Goal: Task Accomplishment & Management: Complete application form

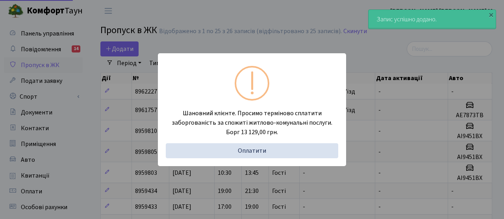
select select "25"
click at [271, 22] on div "Шановний клієнте. Просимо терміново сплатити заборгованість за спожиті житлово-…" at bounding box center [252, 109] width 504 height 219
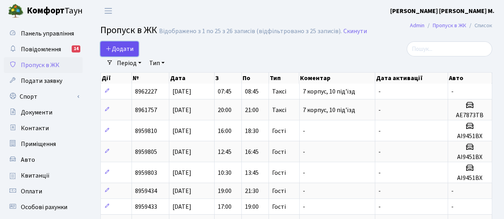
click at [121, 47] on span "Додати" at bounding box center [120, 49] width 28 height 9
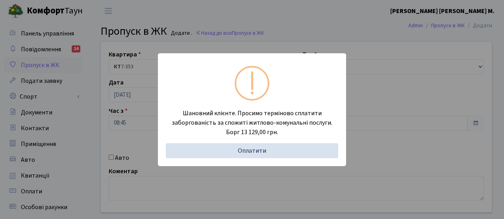
click at [245, 34] on div "Шановний клієнте. Просимо терміново сплатити заборгованість за спожиті житлово-…" at bounding box center [252, 109] width 504 height 219
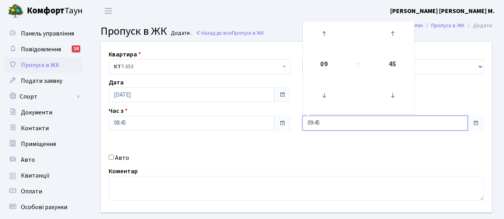
drag, startPoint x: 331, startPoint y: 122, endPoint x: 293, endPoint y: 121, distance: 37.8
click at [293, 122] on div "Квартира <b>КТ</b>&nbsp;&nbsp;&nbsp;&nbsp;7-353 <b>КТ</b>&nbsp;&nbsp;&nbsp;&nbs…" at bounding box center [296, 127] width 403 height 170
type input "11:00"
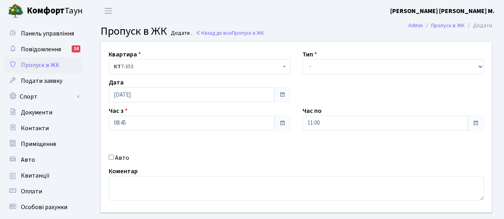
click at [292, 155] on div "Авто" at bounding box center [200, 157] width 194 height 9
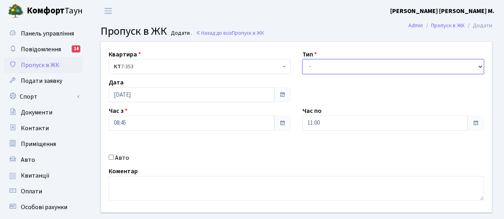
click at [329, 67] on select "- Доставка Таксі Гості Сервіс" at bounding box center [394, 66] width 182 height 15
select select "3"
click at [303, 59] on select "- Доставка Таксі Гості Сервіс" at bounding box center [394, 66] width 182 height 15
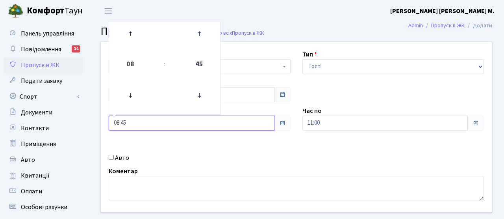
click at [148, 126] on input "08:45" at bounding box center [192, 122] width 166 height 15
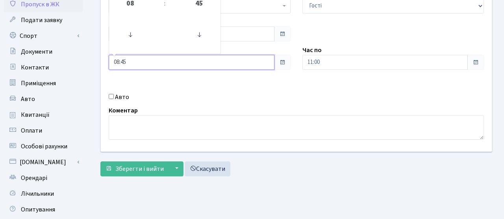
scroll to position [66, 0]
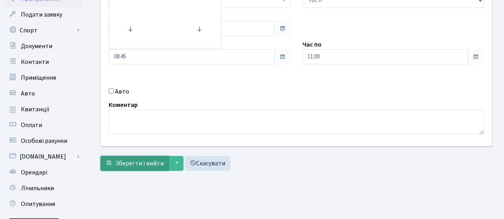
click at [152, 162] on span "Зберегти і вийти" at bounding box center [139, 163] width 48 height 9
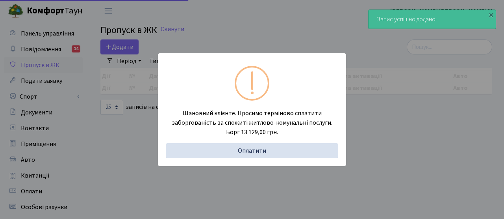
select select "25"
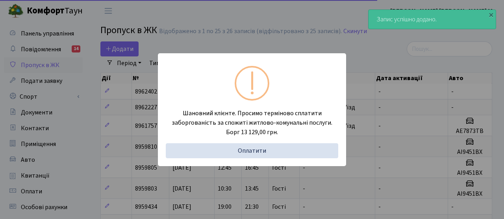
click at [124, 63] on div "Шановний клієнте. Просимо терміново сплатити заборгованість за спожиті житлово-…" at bounding box center [252, 109] width 504 height 219
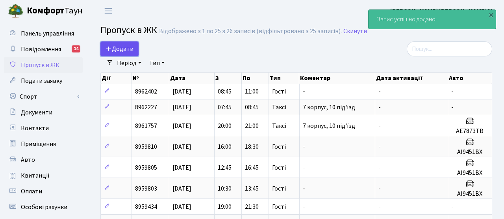
click at [124, 49] on span "Додати" at bounding box center [120, 49] width 28 height 9
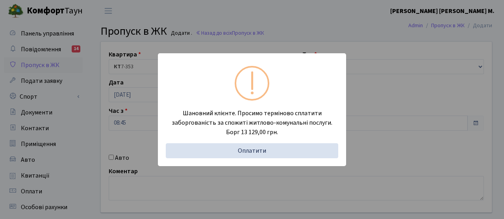
click at [135, 117] on div "Шановний клієнте. Просимо терміново сплатити заборгованість за спожиті житлово-…" at bounding box center [252, 109] width 504 height 219
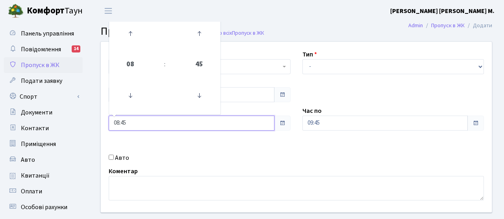
drag, startPoint x: 135, startPoint y: 126, endPoint x: 98, endPoint y: 122, distance: 36.5
click at [98, 122] on div "Квартира <b>КТ</b>&nbsp;&nbsp;&nbsp;&nbsp;7-353 <b>КТ</b>&nbsp;&nbsp;&nbsp;&nbs…" at bounding box center [296, 127] width 403 height 170
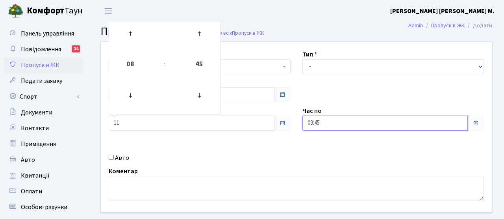
type input "11:00"
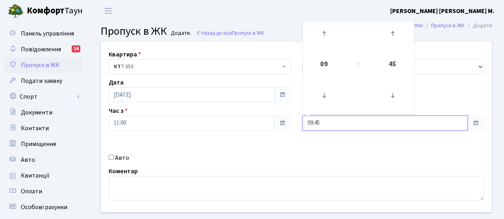
drag, startPoint x: 326, startPoint y: 120, endPoint x: 278, endPoint y: 116, distance: 48.2
click at [278, 116] on div "Квартира <b>КТ</b>&nbsp;&nbsp;&nbsp;&nbsp;7-353 <b>КТ</b>&nbsp;&nbsp;&nbsp;&nbs…" at bounding box center [296, 127] width 403 height 170
type input "13:00"
click at [293, 151] on div "Квартира <b>КТ</b>&nbsp;&nbsp;&nbsp;&nbsp;7-353 <b>КТ</b>&nbsp;&nbsp;&nbsp;&nbs…" at bounding box center [296, 127] width 403 height 170
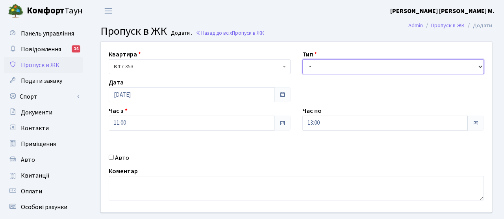
click at [326, 69] on select "- Доставка Таксі Гості Сервіс" at bounding box center [394, 66] width 182 height 15
click at [303, 59] on select "- Доставка Таксі Гості Сервіс" at bounding box center [394, 66] width 182 height 15
click at [332, 62] on select "- Доставка Таксі Гості Сервіс" at bounding box center [394, 66] width 182 height 15
select select "3"
click at [303, 59] on select "- Доставка Таксі Гості Сервіс" at bounding box center [394, 66] width 182 height 15
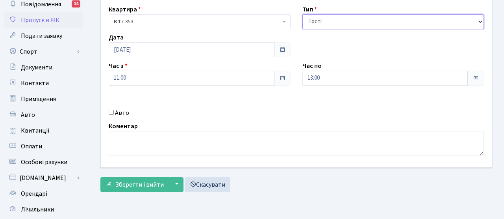
scroll to position [52, 0]
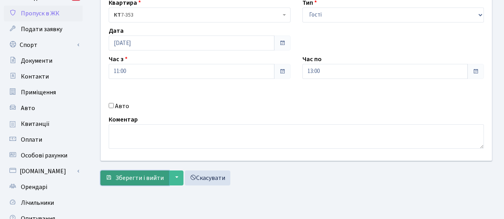
click at [130, 175] on span "Зберегти і вийти" at bounding box center [139, 177] width 48 height 9
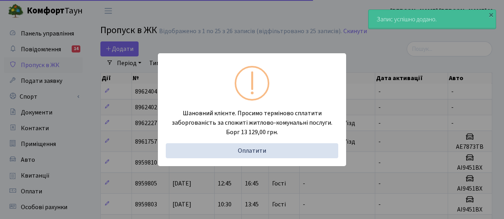
select select "25"
click at [108, 55] on div "Шановний клієнте. Просимо терміново сплатити заборгованість за спожиті житлово-…" at bounding box center [252, 109] width 504 height 219
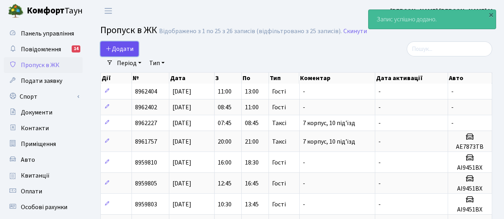
click at [118, 50] on span "Додати" at bounding box center [120, 49] width 28 height 9
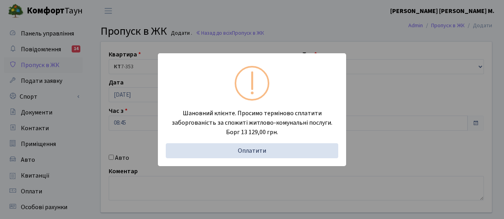
click at [144, 120] on div "Шановний клієнте. Просимо терміново сплатити заборгованість за спожиті житлово-…" at bounding box center [252, 109] width 504 height 219
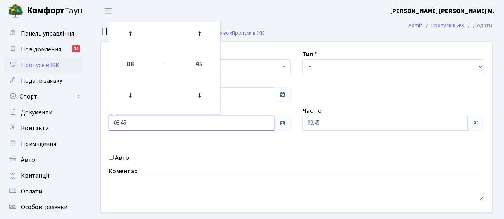
drag, startPoint x: 139, startPoint y: 121, endPoint x: 87, endPoint y: 119, distance: 51.3
click at [88, 119] on div "Панель управління Повідомлення 14 Пропуск в ЖК Подати заявку Спорт Бронювання С…" at bounding box center [252, 178] width 504 height 313
type input "13:00"
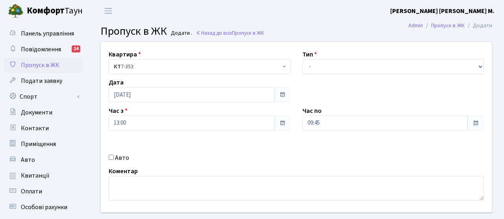
click at [198, 145] on div "Квартира <b>КТ</b>&nbsp;&nbsp;&nbsp;&nbsp;7-353 <b>КТ</b>&nbsp;&nbsp;&nbsp;&nbs…" at bounding box center [296, 127] width 403 height 170
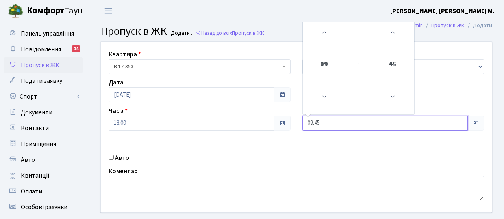
drag, startPoint x: 329, startPoint y: 121, endPoint x: 271, endPoint y: 114, distance: 57.9
click at [271, 114] on div "Квартира <b>КТ</b>&nbsp;&nbsp;&nbsp;&nbsp;7-353 <b>КТ</b>&nbsp;&nbsp;&nbsp;&nbs…" at bounding box center [296, 127] width 403 height 170
type input "15:00"
click at [276, 154] on div "Авто" at bounding box center [200, 157] width 194 height 9
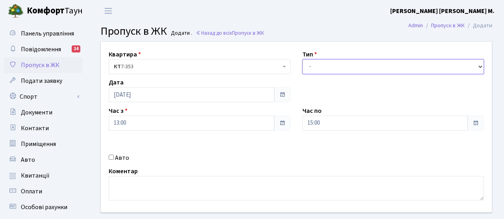
click at [318, 65] on select "- Доставка Таксі Гості Сервіс" at bounding box center [394, 66] width 182 height 15
select select "3"
click at [303, 59] on select "- Доставка Таксі Гості Сервіс" at bounding box center [394, 66] width 182 height 15
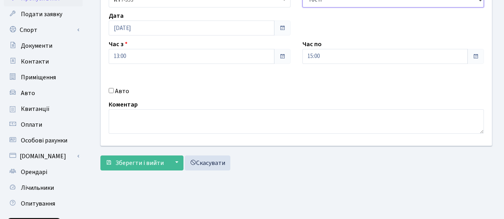
scroll to position [82, 0]
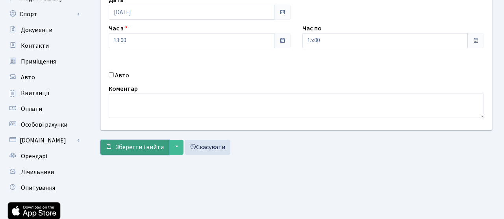
click at [148, 143] on span "Зберегти і вийти" at bounding box center [139, 147] width 48 height 9
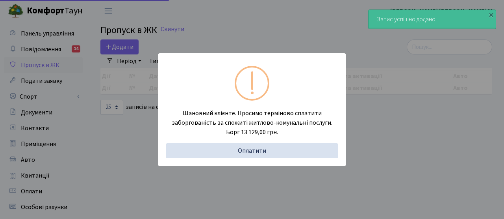
select select "25"
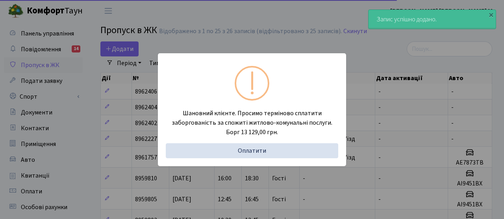
click at [126, 130] on div "Шановний клієнте. Просимо терміново сплатити заборгованість за спожиті житлово-…" at bounding box center [252, 109] width 504 height 219
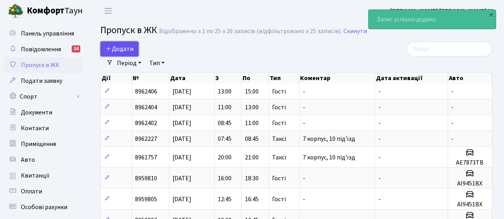
click at [131, 50] on span "Додати" at bounding box center [120, 49] width 28 height 9
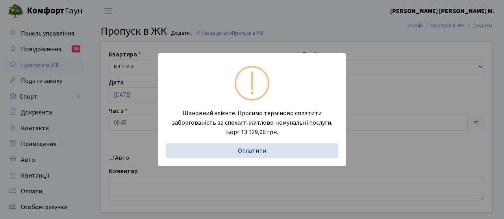
click at [125, 111] on div "Шановний клієнте. Просимо терміново сплатити заборгованість за спожиті житлово-…" at bounding box center [252, 109] width 504 height 219
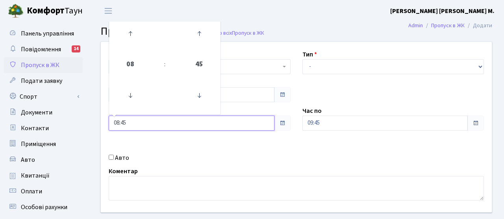
drag, startPoint x: 133, startPoint y: 126, endPoint x: 96, endPoint y: 121, distance: 37.4
click at [96, 121] on div "Квартира <b>КТ</b>&nbsp;&nbsp;&nbsp;&nbsp;7-353 <b>КТ</b>&nbsp;&nbsp;&nbsp;&nbs…" at bounding box center [296, 127] width 403 height 170
type input "15:00"
click at [202, 157] on div "Авто" at bounding box center [200, 157] width 194 height 9
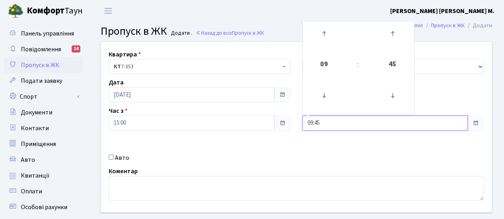
drag, startPoint x: 330, startPoint y: 123, endPoint x: 279, endPoint y: 121, distance: 50.9
click at [279, 121] on div "Квартира <b>КТ</b>&nbsp;&nbsp;&nbsp;&nbsp;7-353 <b>КТ</b>&nbsp;&nbsp;&nbsp;&nbs…" at bounding box center [296, 127] width 403 height 170
type input "17:00"
click at [296, 151] on div "Квартира <b>КТ</b>&nbsp;&nbsp;&nbsp;&nbsp;7-353 <b>КТ</b>&nbsp;&nbsp;&nbsp;&nbs…" at bounding box center [296, 127] width 403 height 170
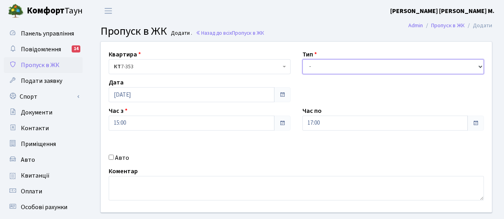
click at [320, 63] on select "- Доставка Таксі Гості Сервіс" at bounding box center [394, 66] width 182 height 15
select select "3"
click at [303, 59] on select "- Доставка Таксі Гості Сервіс" at bounding box center [394, 66] width 182 height 15
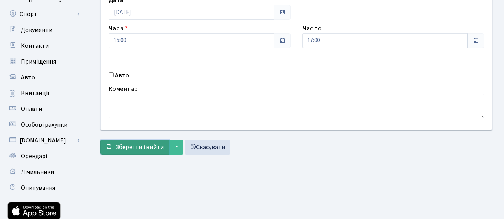
click at [152, 148] on span "Зберегти і вийти" at bounding box center [139, 147] width 48 height 9
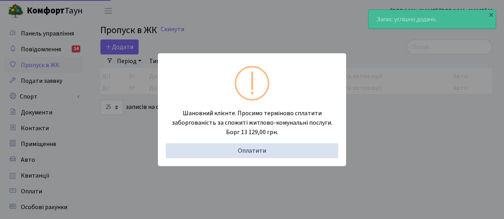
select select "25"
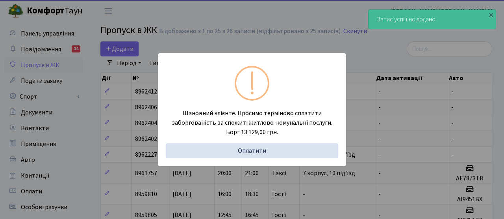
click at [120, 42] on div "Шановний клієнте. Просимо терміново сплатити заборгованість за спожиті житлово-…" at bounding box center [252, 109] width 504 height 219
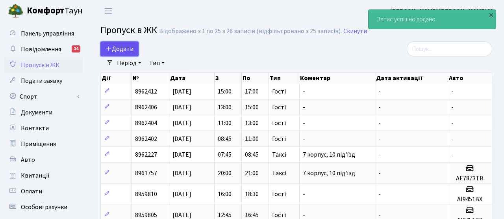
click at [121, 46] on span "Додати" at bounding box center [120, 49] width 28 height 9
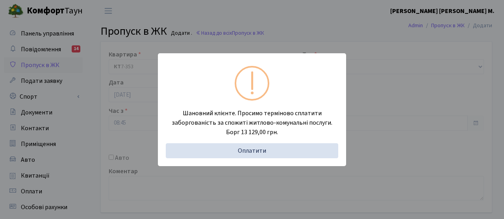
click at [132, 121] on div "Шановний клієнте. Просимо терміново сплатити заборгованість за спожиті житлово-…" at bounding box center [252, 109] width 504 height 219
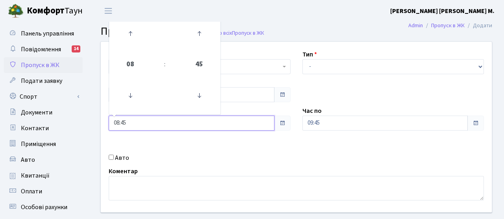
drag, startPoint x: 132, startPoint y: 124, endPoint x: 96, endPoint y: 120, distance: 36.1
click at [96, 120] on div "Квартира <b>КТ</b>&nbsp;&nbsp;&nbsp;&nbsp;7-353 <b>КТ</b>&nbsp;&nbsp;&nbsp;&nbs…" at bounding box center [296, 127] width 403 height 170
type input "17:00"
click at [218, 152] on div "Квартира <b>КТ</b>&nbsp;&nbsp;&nbsp;&nbsp;7-353 <b>КТ</b>&nbsp;&nbsp;&nbsp;&nbs…" at bounding box center [296, 127] width 403 height 170
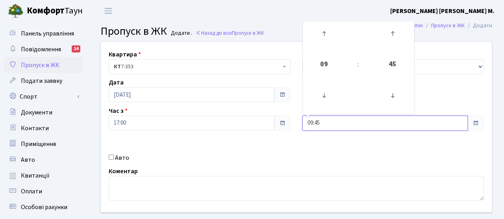
drag, startPoint x: 330, startPoint y: 121, endPoint x: 283, endPoint y: 121, distance: 46.9
click at [283, 121] on div "Квартира <b>КТ</b>&nbsp;&nbsp;&nbsp;&nbsp;7-353 <b>КТ</b>&nbsp;&nbsp;&nbsp;&nbs…" at bounding box center [296, 127] width 403 height 170
type input "19:00"
click at [281, 162] on div "Авто" at bounding box center [200, 157] width 194 height 9
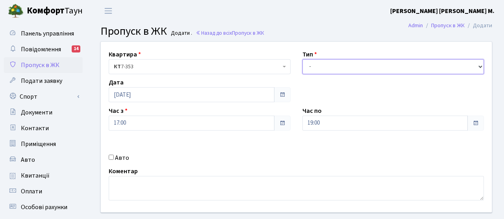
click at [313, 65] on select "- Доставка Таксі Гості Сервіс" at bounding box center [394, 66] width 182 height 15
select select "3"
click at [303, 59] on select "- Доставка Таксі Гості Сервіс" at bounding box center [394, 66] width 182 height 15
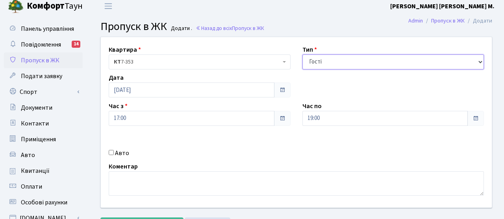
scroll to position [72, 0]
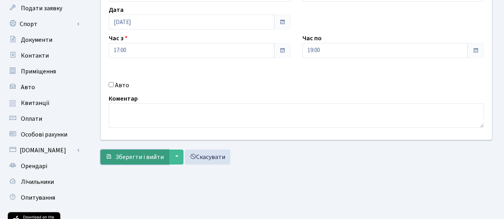
click at [154, 154] on span "Зберегти і вийти" at bounding box center [139, 156] width 48 height 9
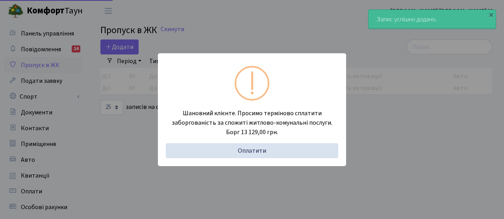
select select "25"
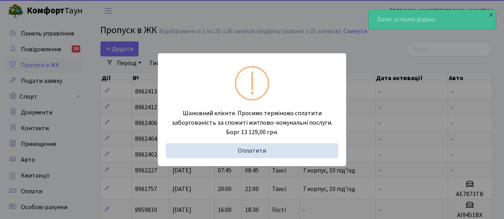
click at [136, 67] on div "Шановний клієнте. Просимо терміново сплатити заборгованість за спожиті житлово-…" at bounding box center [252, 109] width 504 height 219
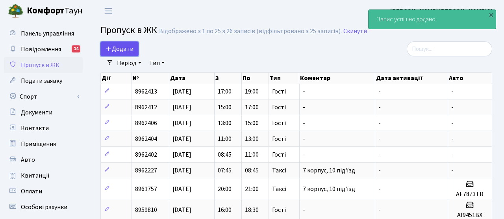
click at [127, 44] on link "Додати" at bounding box center [119, 48] width 38 height 15
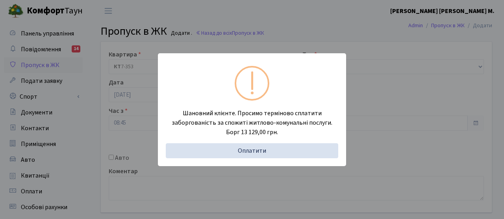
click at [134, 109] on div "Шановний клієнте. Просимо терміново сплатити заборгованість за спожиті житлово-…" at bounding box center [252, 109] width 504 height 219
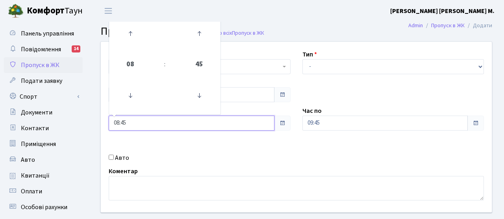
drag, startPoint x: 134, startPoint y: 119, endPoint x: 100, endPoint y: 118, distance: 33.5
click at [100, 118] on div "Квартира <b>КТ</b>&nbsp;&nbsp;&nbsp;&nbsp;7-353 <b>КТ</b>&nbsp;&nbsp;&nbsp;&nbs…" at bounding box center [296, 127] width 403 height 170
drag, startPoint x: 134, startPoint y: 123, endPoint x: 96, endPoint y: 122, distance: 38.6
click at [96, 122] on div "Квартира <b>КТ</b>&nbsp;&nbsp;&nbsp;&nbsp;7-353 <b>КТ</b>&nbsp;&nbsp;&nbsp;&nbs…" at bounding box center [296, 127] width 403 height 170
type input "19:00"
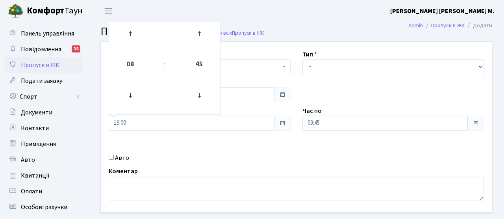
click at [258, 168] on div "Коментар" at bounding box center [296, 183] width 387 height 34
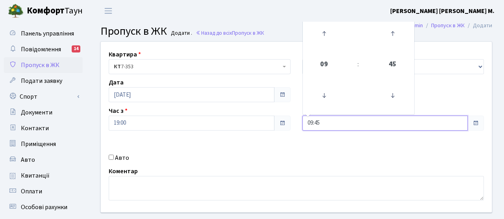
drag, startPoint x: 324, startPoint y: 121, endPoint x: 288, endPoint y: 121, distance: 36.2
click at [288, 121] on div "Квартира <b>КТ</b>&nbsp;&nbsp;&nbsp;&nbsp;7-353 <b>КТ</b>&nbsp;&nbsp;&nbsp;&nbs…" at bounding box center [296, 127] width 403 height 170
type input "21:30"
click at [286, 150] on div "Квартира <b>КТ</b>&nbsp;&nbsp;&nbsp;&nbsp;7-353 <b>КТ</b>&nbsp;&nbsp;&nbsp;&nbs…" at bounding box center [296, 127] width 403 height 170
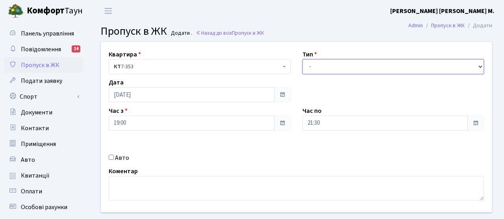
click at [316, 65] on select "- Доставка Таксі Гості Сервіс" at bounding box center [394, 66] width 182 height 15
select select "3"
click at [303, 59] on select "- Доставка Таксі Гості Сервіс" at bounding box center [394, 66] width 182 height 15
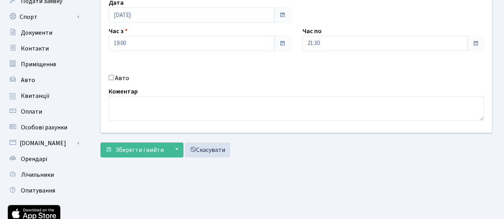
scroll to position [136, 0]
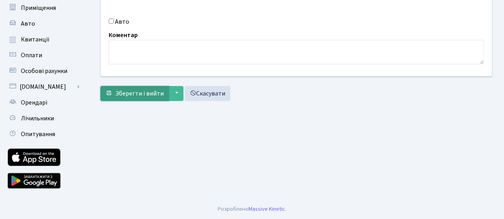
click at [154, 95] on span "Зберегти і вийти" at bounding box center [139, 93] width 48 height 9
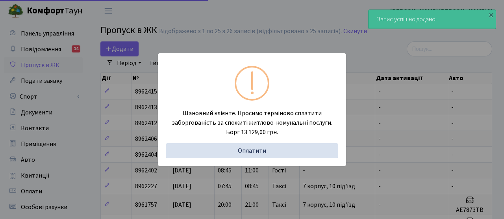
select select "25"
click at [126, 95] on div "Шановний клієнте. Просимо терміново сплатити заборгованість за спожиті житлово-…" at bounding box center [252, 109] width 504 height 219
